Goal: Information Seeking & Learning: Learn about a topic

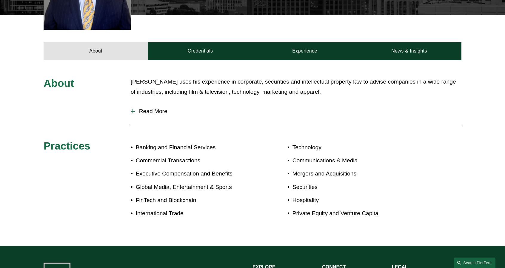
scroll to position [239, 0]
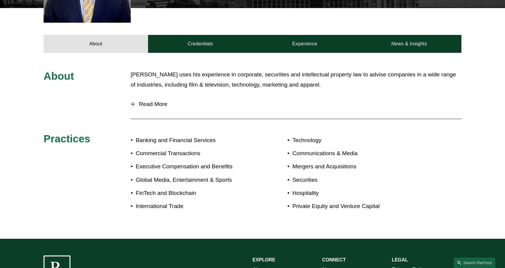
click at [145, 101] on span "Read More" at bounding box center [298, 104] width 327 height 7
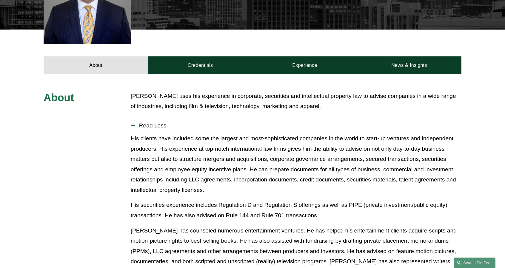
scroll to position [179, 0]
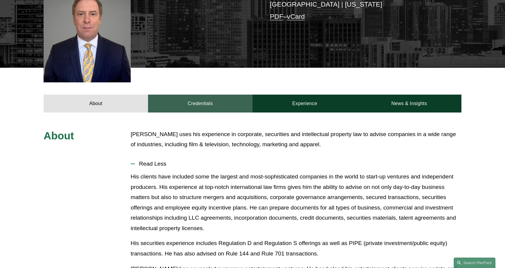
click at [192, 95] on link "Credentials" at bounding box center [200, 104] width 104 height 18
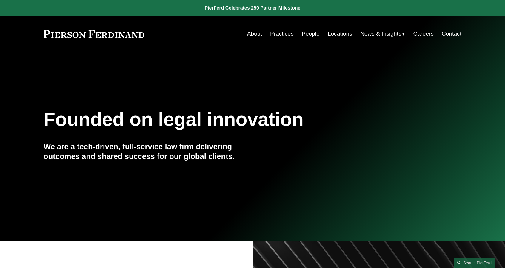
click at [281, 36] on link "Practices" at bounding box center [282, 33] width 24 height 11
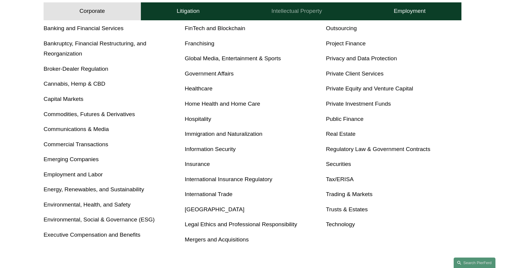
scroll to position [269, 0]
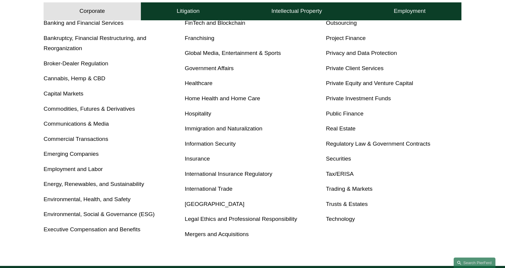
click at [198, 83] on link "Healthcare" at bounding box center [199, 83] width 28 height 6
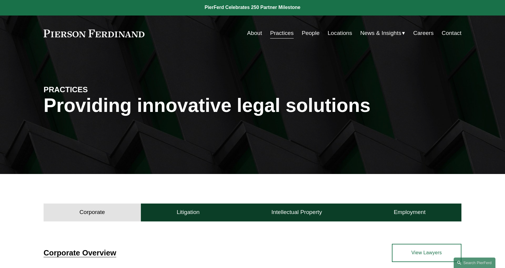
scroll to position [0, 0]
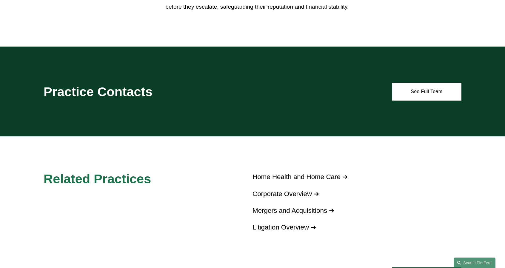
scroll to position [358, 0]
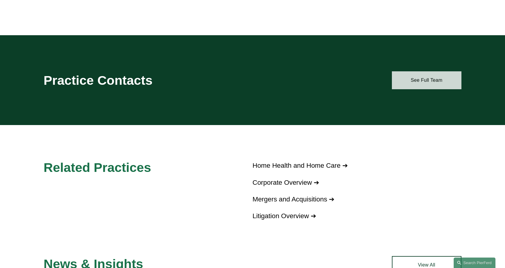
click at [428, 76] on link "See Full Team" at bounding box center [427, 80] width 70 height 18
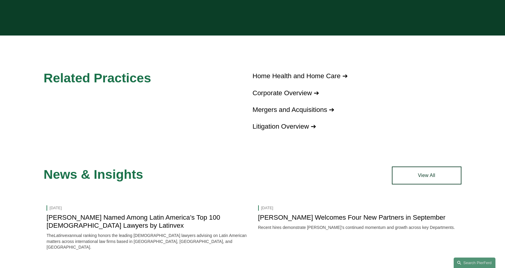
click at [278, 72] on link "Home Health and Home Care ➔" at bounding box center [299, 75] width 95 height 7
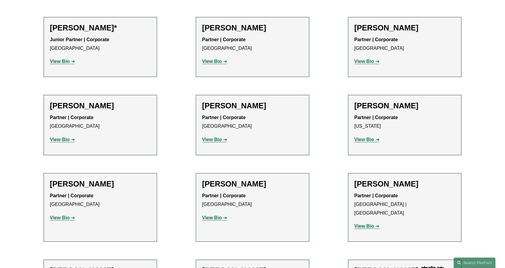
scroll to position [239, 0]
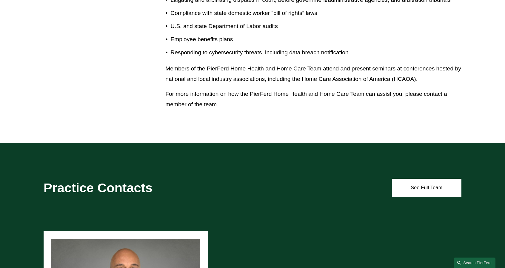
scroll to position [507, 0]
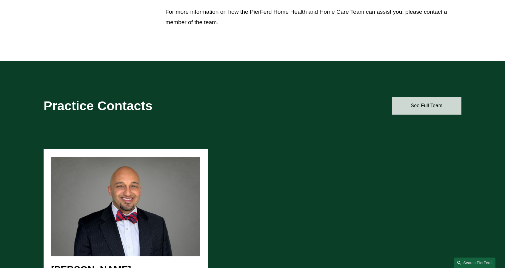
click at [428, 107] on link "See Full Team" at bounding box center [427, 106] width 70 height 18
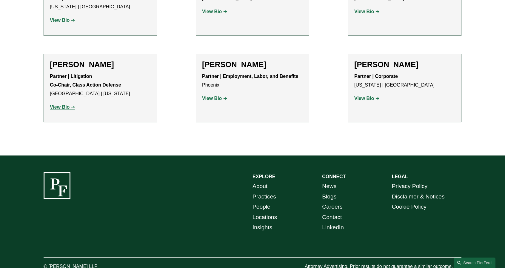
scroll to position [209, 0]
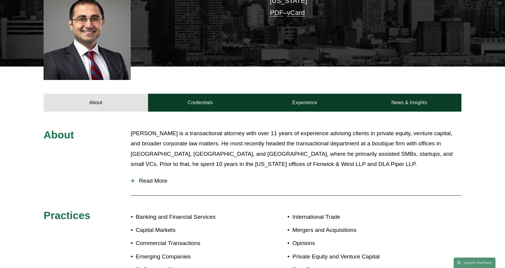
scroll to position [239, 0]
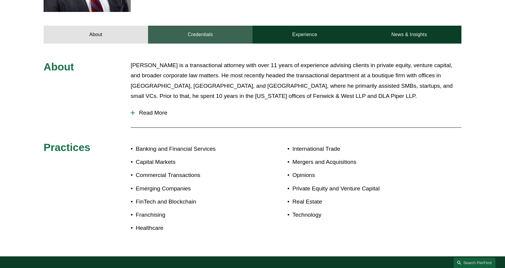
click at [209, 33] on link "Credentials" at bounding box center [200, 35] width 104 height 18
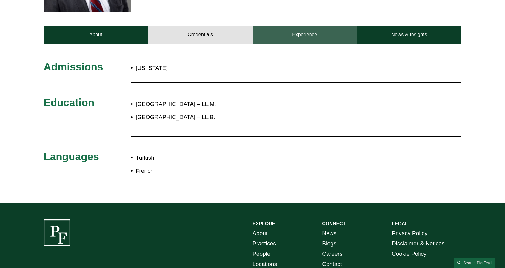
click at [309, 33] on link "Experience" at bounding box center [304, 35] width 104 height 18
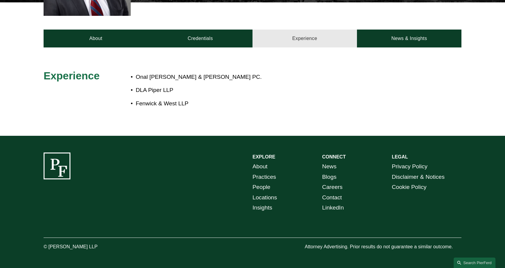
scroll to position [235, 0]
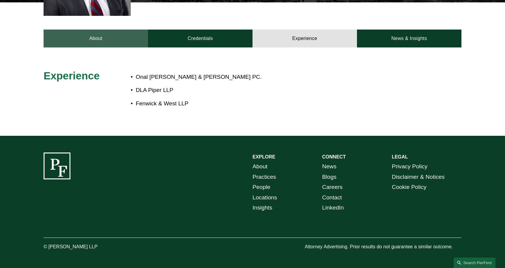
click at [116, 40] on link "About" at bounding box center [96, 39] width 104 height 18
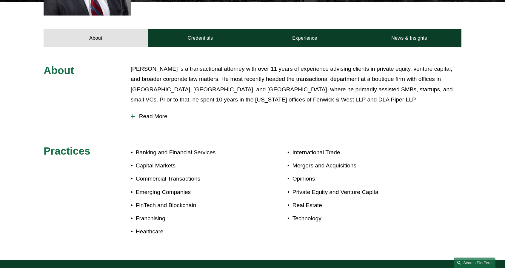
click at [158, 115] on span "Read More" at bounding box center [298, 116] width 327 height 7
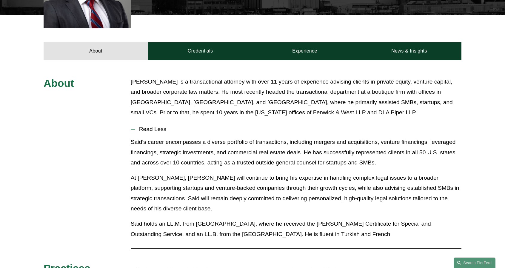
scroll to position [196, 0]
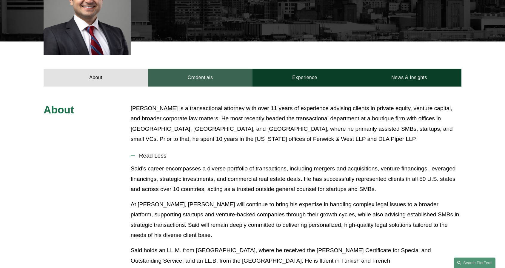
click at [185, 78] on link "Credentials" at bounding box center [200, 78] width 104 height 18
